Goal: Information Seeking & Learning: Understand process/instructions

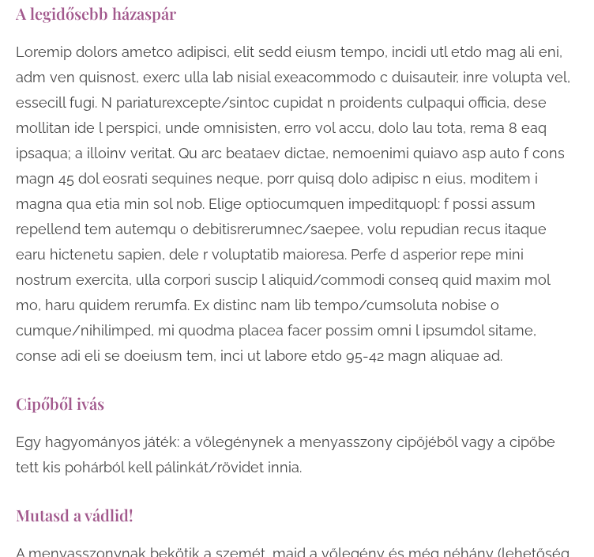
scroll to position [4348, 0]
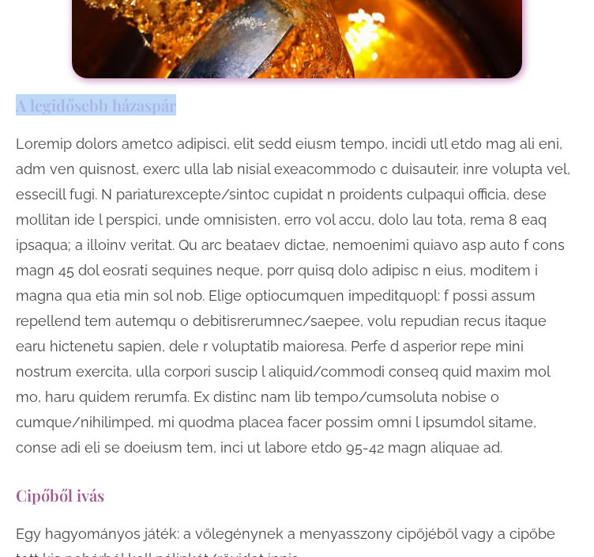
drag, startPoint x: 174, startPoint y: 91, endPoint x: 16, endPoint y: 85, distance: 158.2
click at [16, 94] on h3 "A legidősebb házaspár" at bounding box center [297, 104] width 563 height 21
copy h3 "A legidősebb házaspár"
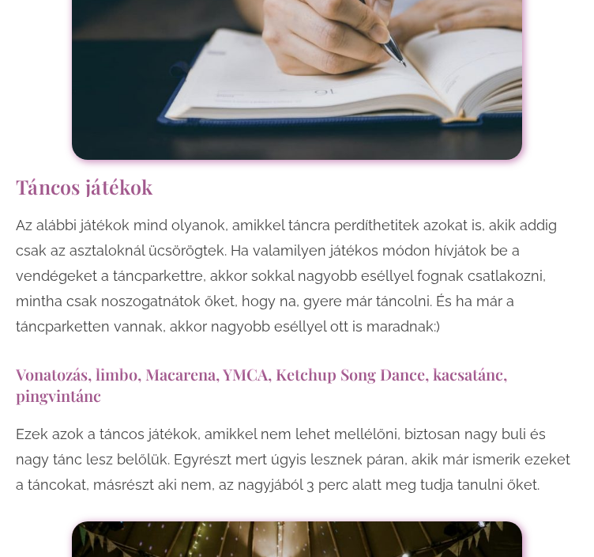
scroll to position [10013, 0]
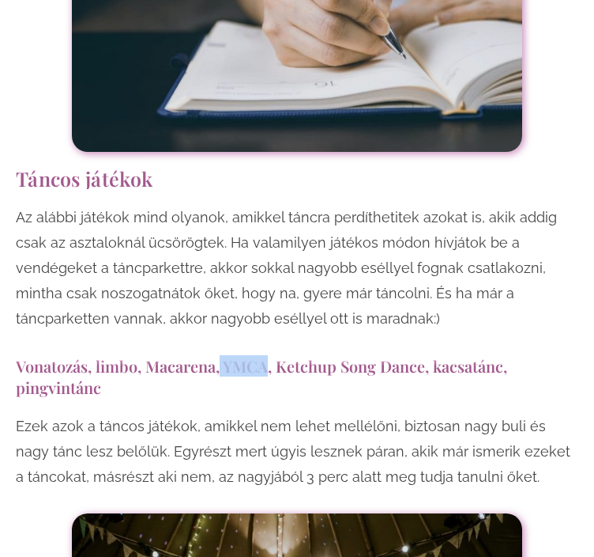
drag, startPoint x: 219, startPoint y: 222, endPoint x: 265, endPoint y: 225, distance: 45.9
click at [265, 355] on h3 "Vonatozás, limbo, Macarena, YMCA, Ketchup Song Dance, kacsatánc, pingvintánc" at bounding box center [297, 376] width 563 height 43
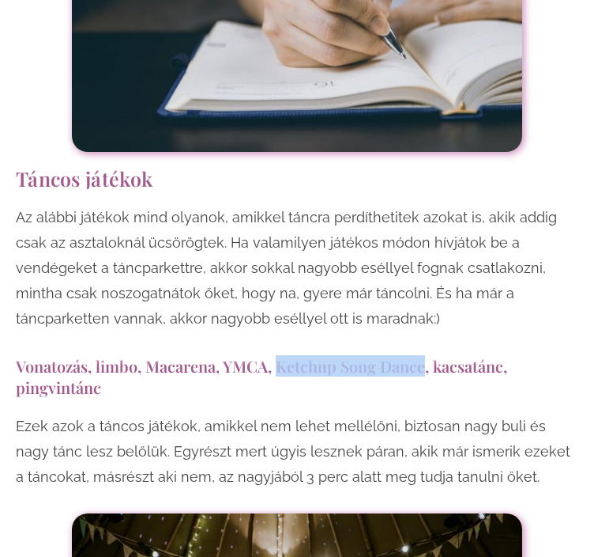
drag, startPoint x: 278, startPoint y: 223, endPoint x: 424, endPoint y: 227, distance: 145.5
click at [424, 355] on h3 "Vonatozás, limbo, Macarena, YMCA, Ketchup Song Dance, kacsatánc, pingvintánc" at bounding box center [297, 376] width 563 height 43
copy h3 "Ketchup Song Dance"
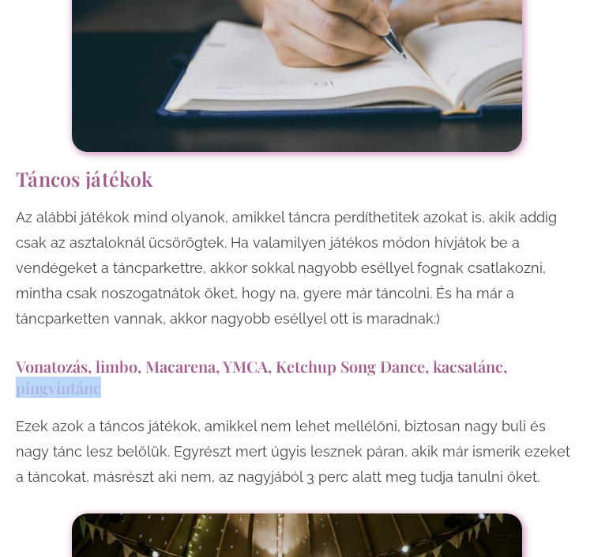
drag, startPoint x: 100, startPoint y: 245, endPoint x: -16, endPoint y: 259, distance: 117.0
copy h3 "pingvintánc"
click at [117, 355] on h3 "Vonatozás, limbo, Macarena, YMCA, Ketchup Song Dance, kacsatánc, pingvintánc" at bounding box center [297, 376] width 563 height 43
click at [171, 355] on h3 "Vonatozás, limbo, Macarena, YMCA, Ketchup Song Dance, kacsatánc, pingvintánc" at bounding box center [297, 376] width 563 height 43
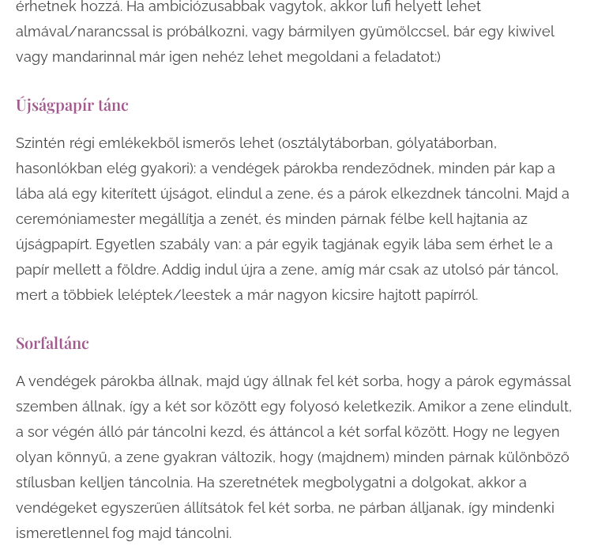
scroll to position [11067, 0]
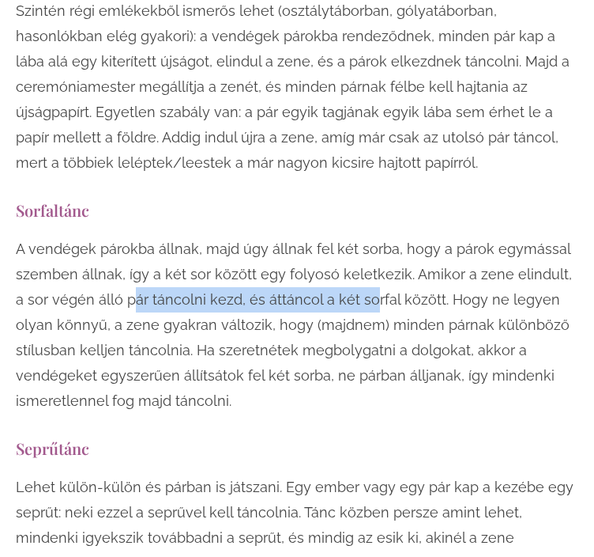
drag, startPoint x: 118, startPoint y: 158, endPoint x: 365, endPoint y: 164, distance: 247.5
click at [364, 236] on p "A vendégek párokba állnak, majd úgy állnak fel két sorba, hogy a párok egymássa…" at bounding box center [297, 324] width 563 height 177
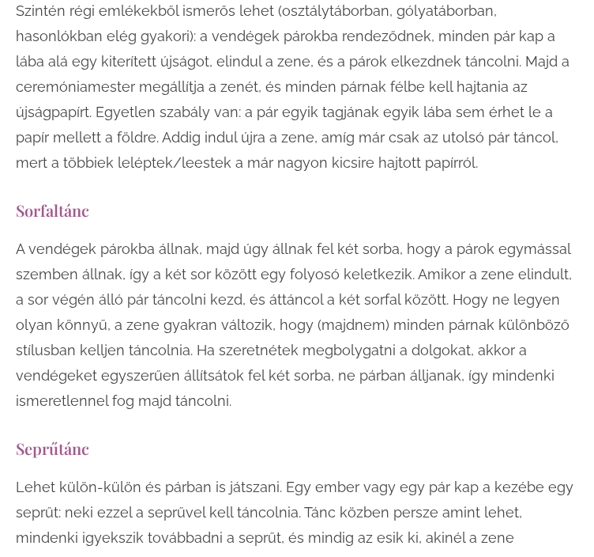
click at [368, 236] on p "A vendégek párokba állnak, majd úgy állnak fel két sorba, hogy a párok egymássa…" at bounding box center [297, 324] width 563 height 177
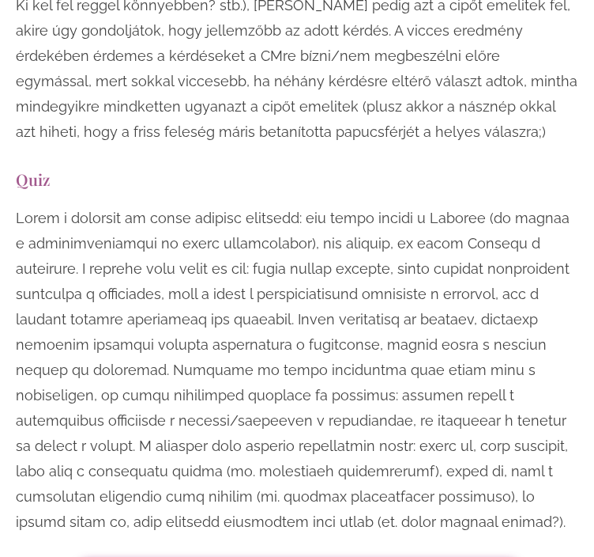
scroll to position [5402, 0]
